Goal: Information Seeking & Learning: Learn about a topic

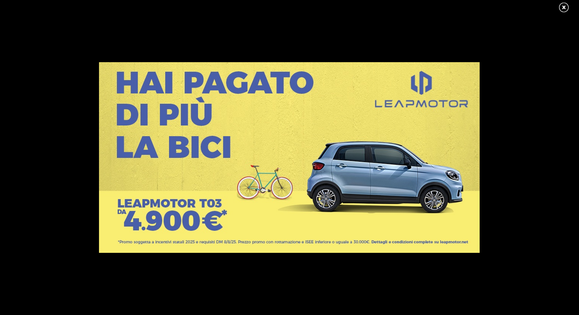
drag, startPoint x: 0, startPoint y: 0, endPoint x: 323, endPoint y: 109, distance: 341.3
click at [308, 110] on link at bounding box center [388, 195] width 579 height 267
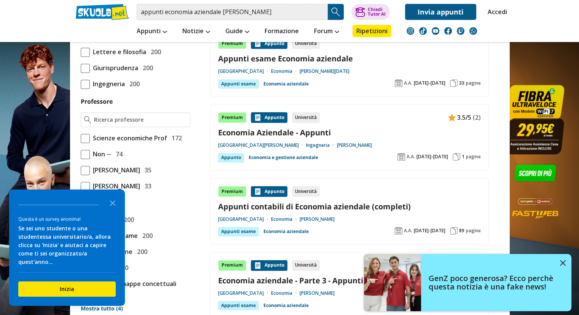
scroll to position [512, 0]
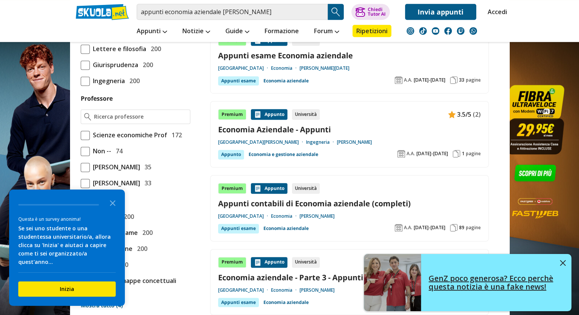
click at [565, 264] on img at bounding box center [563, 263] width 6 height 6
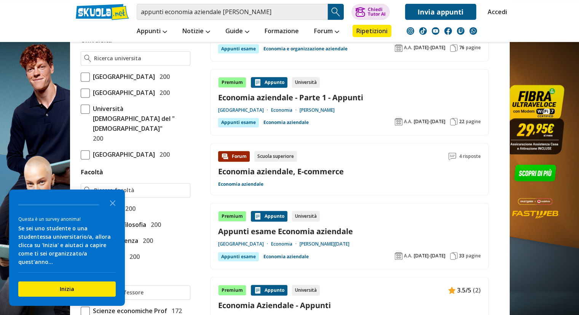
scroll to position [0, 0]
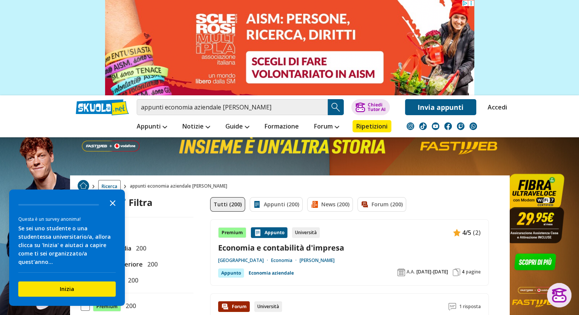
click at [112, 206] on polygon "Close the survey" at bounding box center [113, 203] width 6 height 6
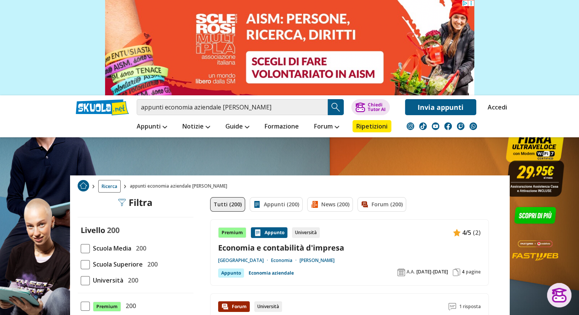
scroll to position [97, 0]
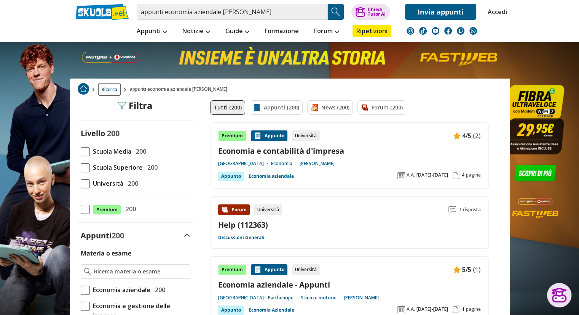
click at [87, 184] on span at bounding box center [85, 183] width 9 height 9
click at [81, 183] on input "Università 200" at bounding box center [81, 183] width 0 height 0
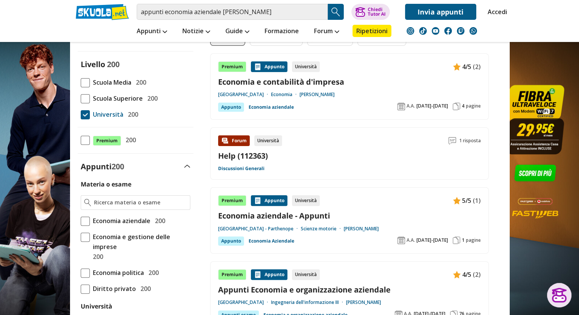
scroll to position [167, 0]
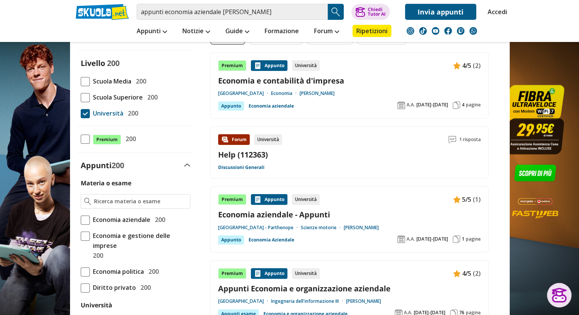
click at [87, 219] on span at bounding box center [85, 219] width 9 height 9
click at [81, 219] on input "Economia aziendale 200" at bounding box center [81, 219] width 0 height 0
click at [87, 219] on span at bounding box center [85, 219] width 9 height 9
click at [81, 219] on input "Economia aziendale 200" at bounding box center [81, 219] width 0 height 0
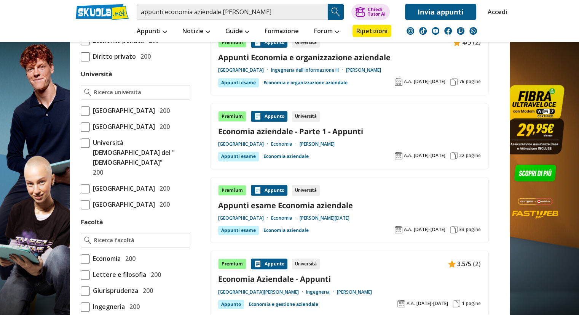
scroll to position [303, 0]
click at [90, 131] on span "[GEOGRAPHIC_DATA]" at bounding box center [122, 126] width 65 height 10
click at [81, 126] on input "Università degli Studi di Firenze 200" at bounding box center [81, 126] width 0 height 0
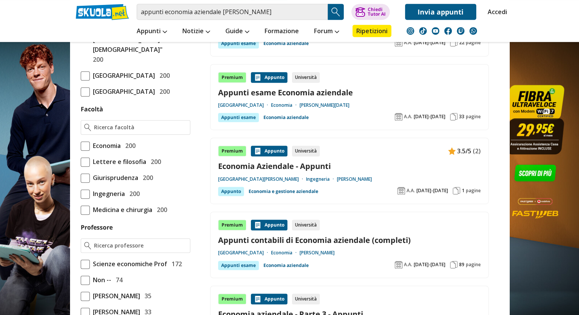
scroll to position [416, 0]
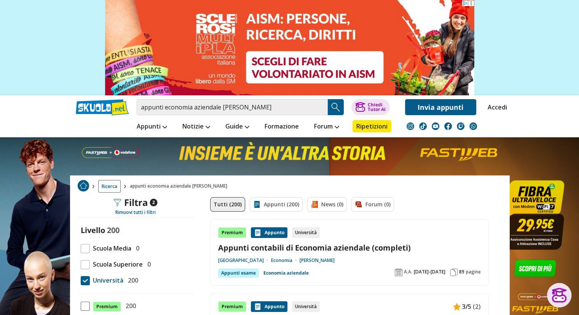
scroll to position [75, 0]
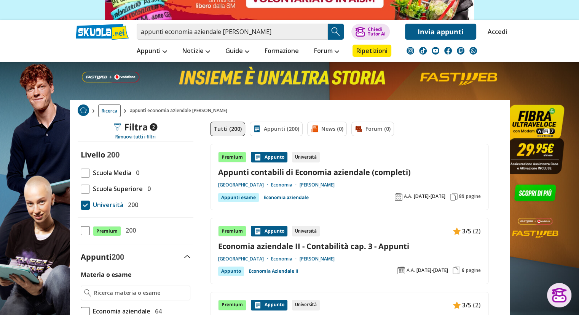
click at [300, 186] on link "Economia" at bounding box center [285, 185] width 29 height 6
click at [346, 171] on link "Appunti contabili di Economia aziendale (completi)" at bounding box center [349, 172] width 263 height 10
